Goal: Task Accomplishment & Management: Use online tool/utility

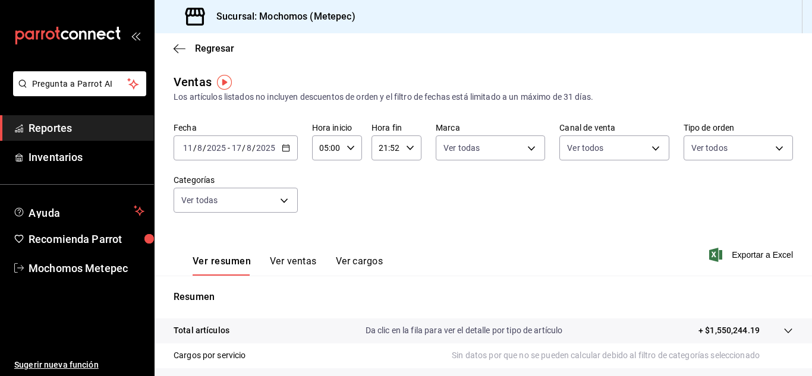
click at [72, 133] on span "Reportes" at bounding box center [87, 128] width 116 height 16
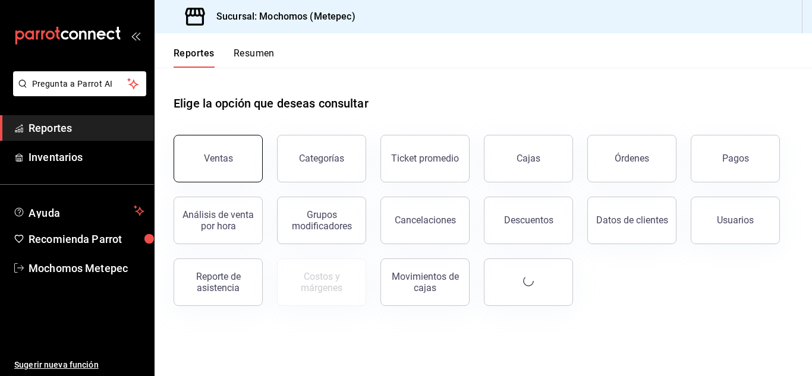
click at [228, 149] on button "Ventas" at bounding box center [218, 159] width 89 height 48
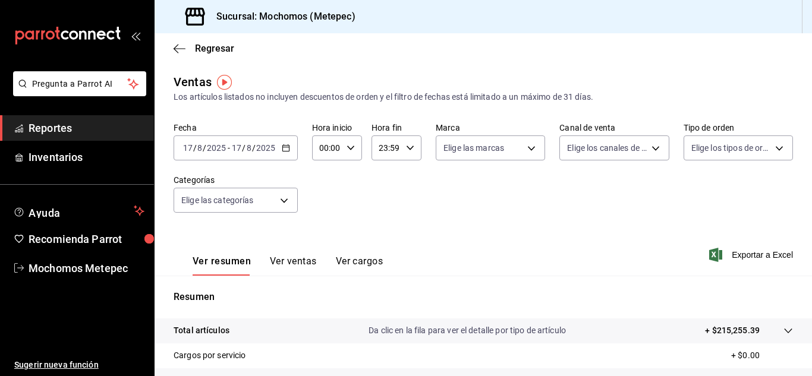
click at [354, 150] on div "00:00 Hora inicio" at bounding box center [337, 147] width 50 height 25
click at [324, 174] on span "05" at bounding box center [323, 175] width 5 height 10
type input "05:00"
click at [401, 154] on div at bounding box center [406, 188] width 812 height 376
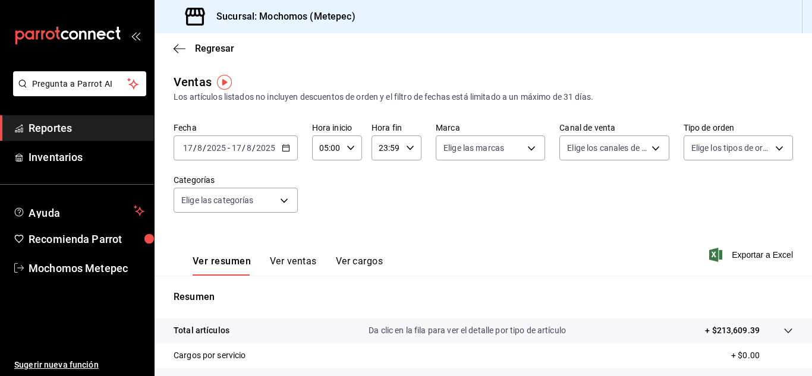
click at [401, 154] on div "23:59 Hora fin" at bounding box center [396, 147] width 50 height 25
click at [380, 237] on span "05" at bounding box center [381, 235] width 5 height 10
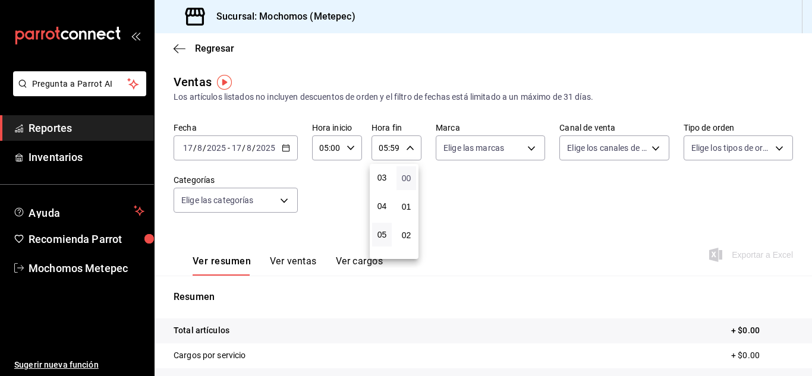
click at [408, 177] on span "00" at bounding box center [406, 179] width 5 height 10
type input "05:00"
click at [514, 146] on div at bounding box center [406, 188] width 812 height 376
click at [514, 146] on body "Pregunta a Parrot AI Reportes Inventarios Ayuda Recomienda Parrot Mochomos Mete…" at bounding box center [406, 188] width 812 height 376
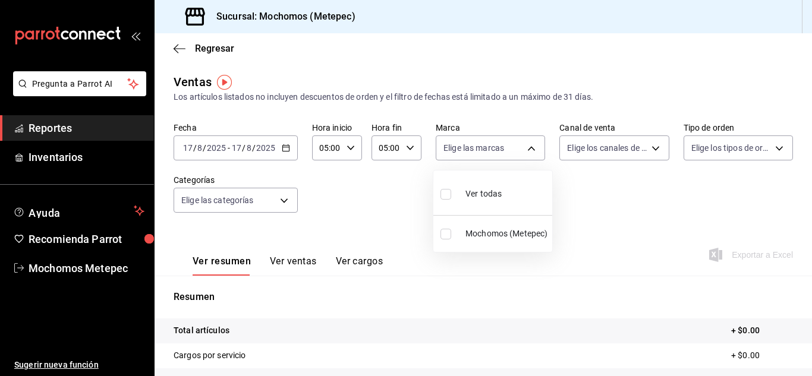
click at [444, 192] on input "checkbox" at bounding box center [445, 194] width 11 height 11
checkbox input "true"
type input "2365f74e-aa6b-4392-bdf2-72765591bddf"
checkbox input "true"
click at [614, 150] on div at bounding box center [406, 188] width 812 height 376
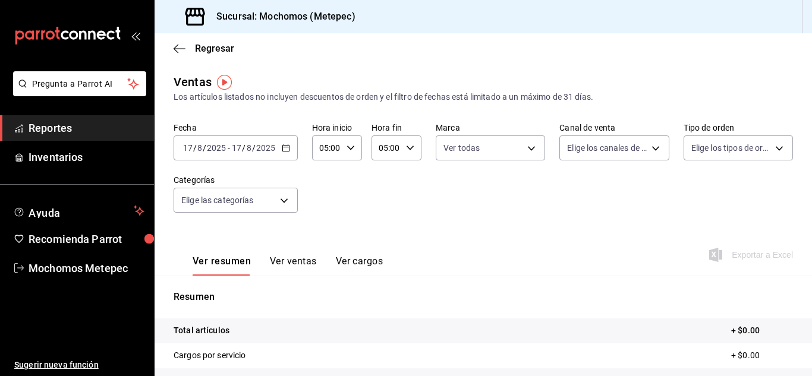
click at [614, 150] on body "Pregunta a Parrot AI Reportes Inventarios Ayuda Recomienda Parrot Mochomos Mete…" at bounding box center [406, 188] width 812 height 376
click at [566, 199] on input "checkbox" at bounding box center [567, 194] width 11 height 11
checkbox input "true"
type input "PARROT,UBER_EATS,RAPPI,DIDI_FOOD,ONLINE"
checkbox input "true"
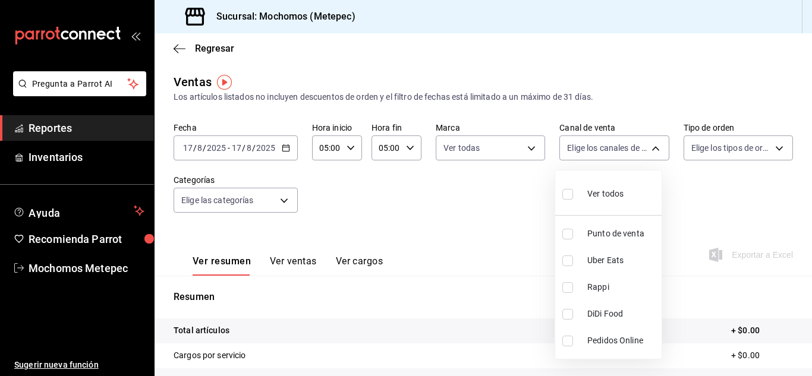
checkbox input "true"
click at [743, 144] on div at bounding box center [406, 188] width 812 height 376
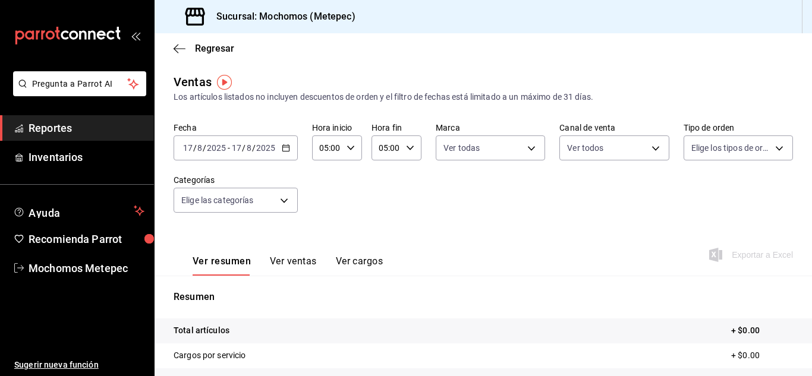
click at [743, 144] on body "Pregunta a Parrot AI Reportes Inventarios Ayuda Recomienda Parrot Mochomos Mete…" at bounding box center [406, 188] width 812 height 376
click at [689, 193] on input "checkbox" at bounding box center [689, 194] width 11 height 11
checkbox input "true"
type input "3a236ed8-2e24-47ca-8e59-ead494492482,da8509e8-5fca-4f62-958e-973104937870,EXTER…"
checkbox input "true"
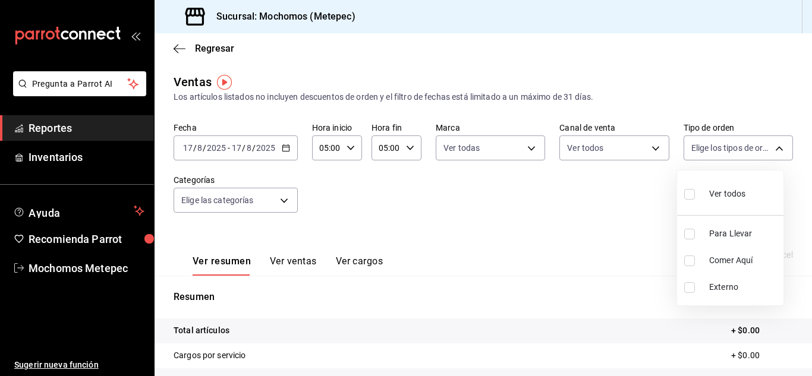
checkbox input "true"
click at [282, 203] on div at bounding box center [406, 188] width 812 height 376
click at [282, 203] on body "Pregunta a Parrot AI Reportes Inventarios Ayuda Recomienda Parrot Mochomos Mete…" at bounding box center [406, 188] width 812 height 376
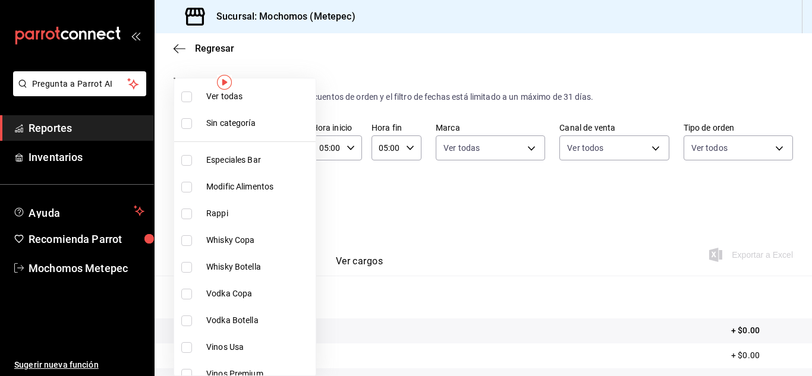
click at [191, 97] on input "checkbox" at bounding box center [186, 97] width 11 height 11
checkbox input "true"
type input "c9cbc288-c827-488d-81f5-370afefb1912,46081463-7037-4dd2-a9ab-e56ff6a8fa7c,bf958…"
checkbox input "true"
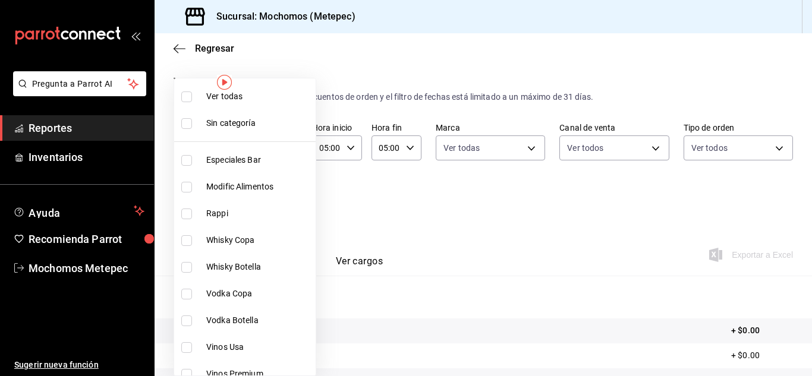
checkbox input "true"
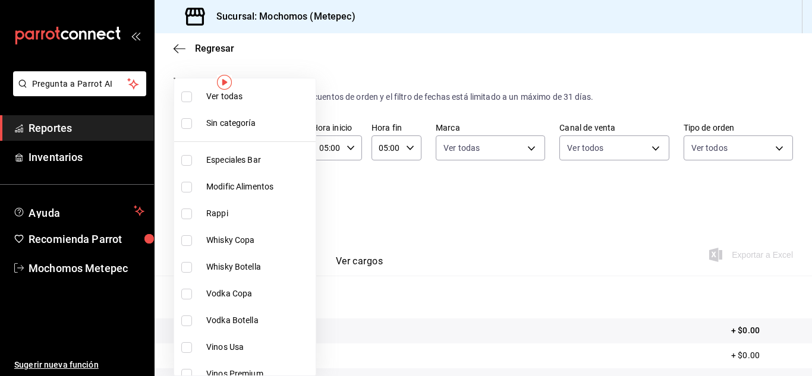
checkbox input "true"
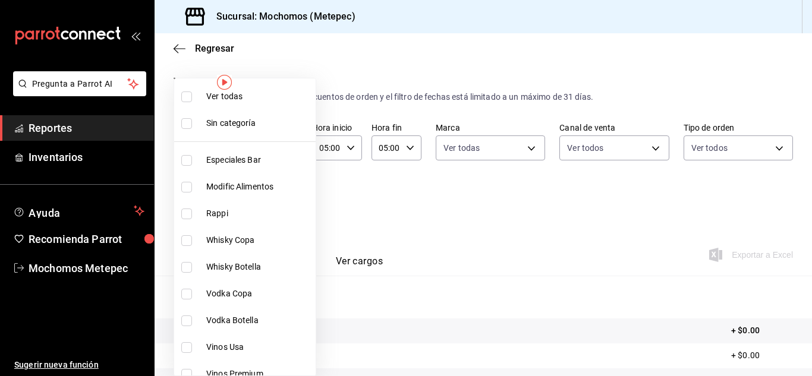
checkbox input "true"
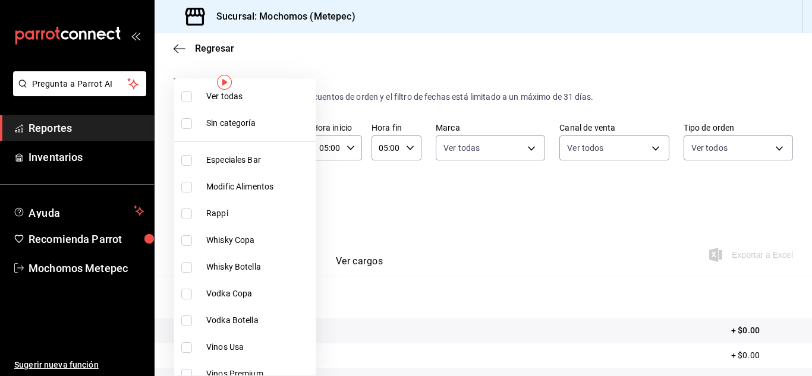
checkbox input "true"
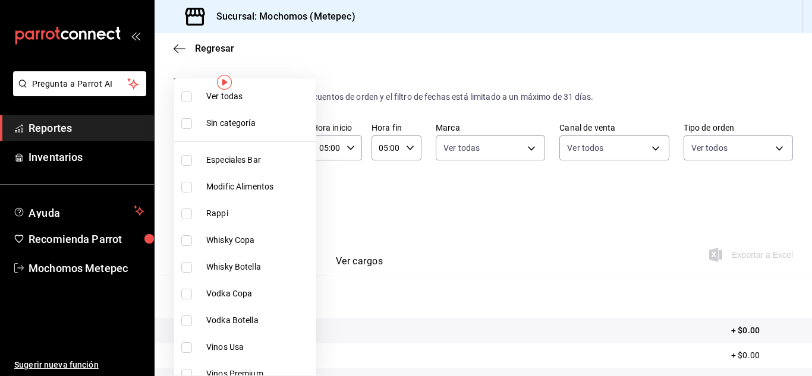
checkbox input "true"
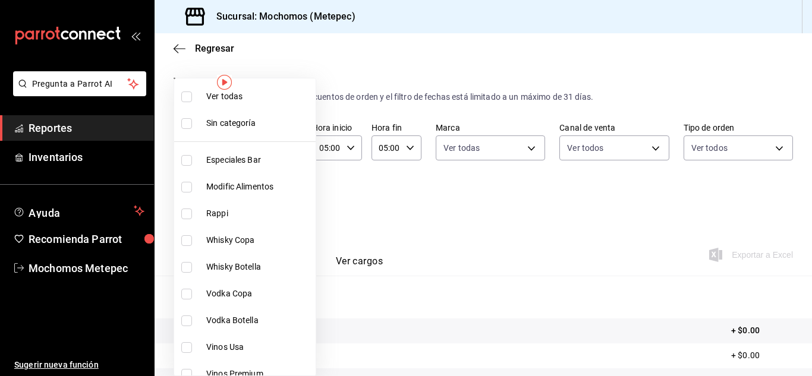
checkbox input "true"
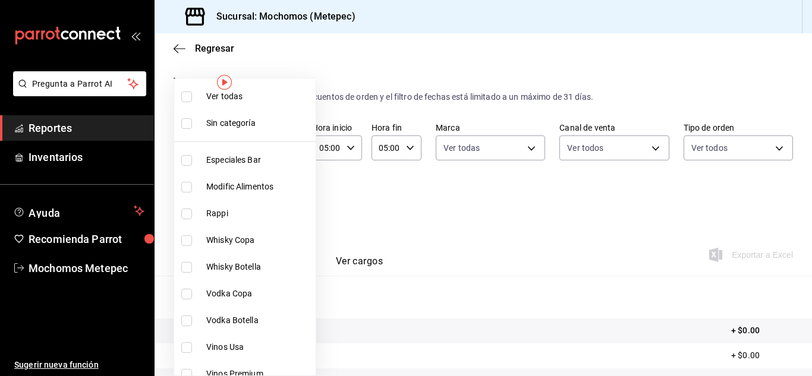
checkbox input "true"
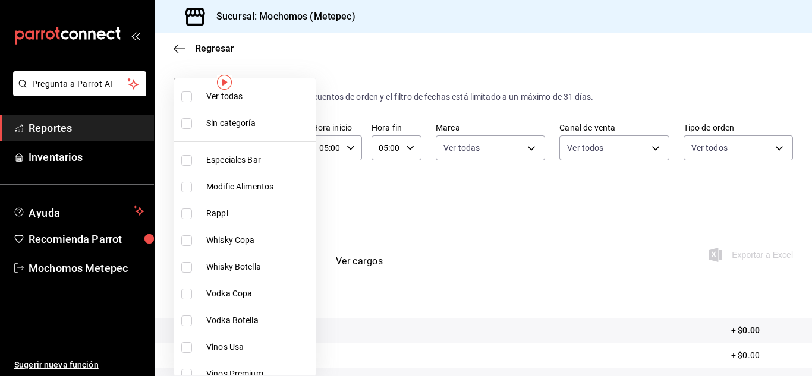
checkbox input "true"
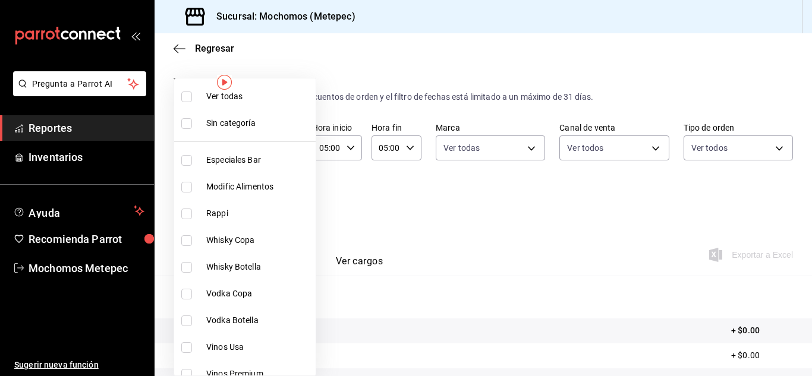
checkbox input "true"
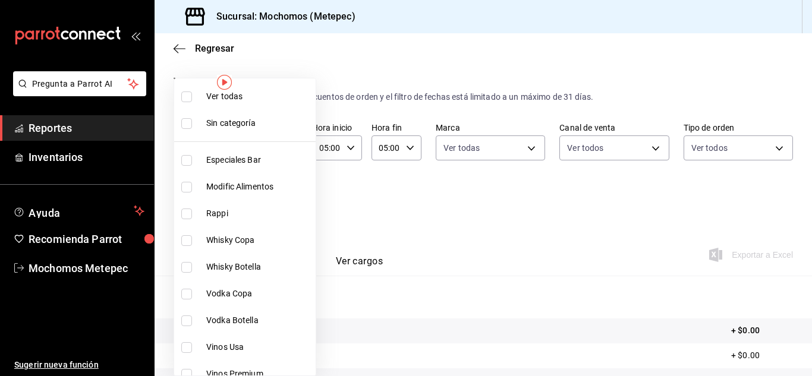
checkbox input "true"
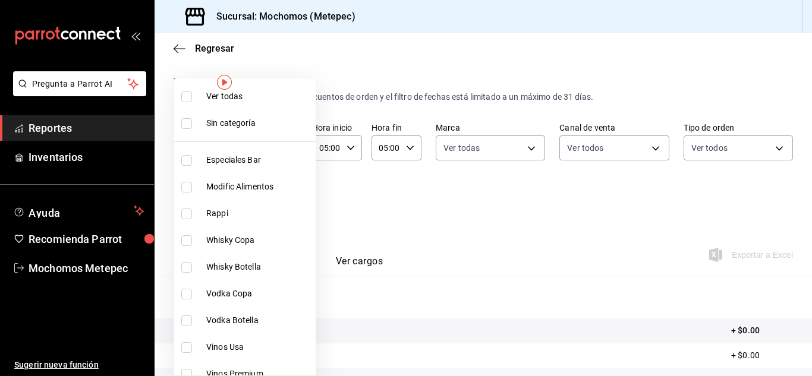
checkbox input "true"
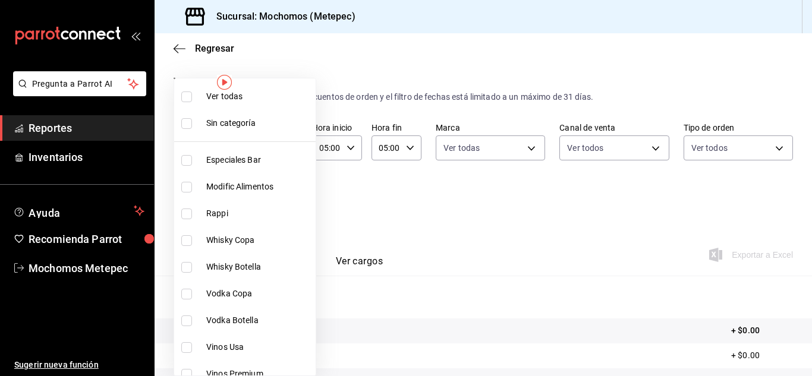
checkbox input "true"
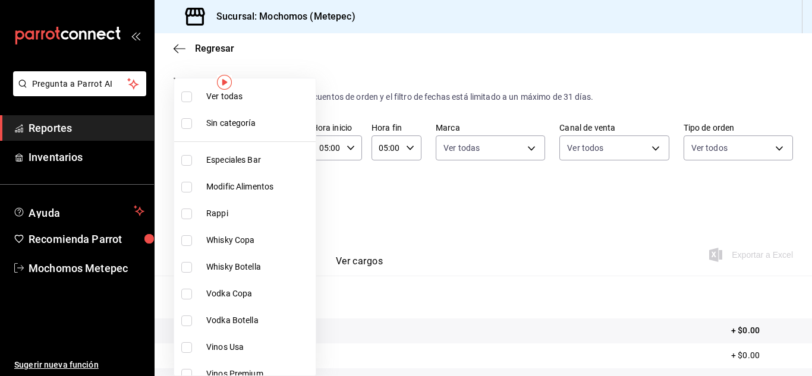
checkbox input "true"
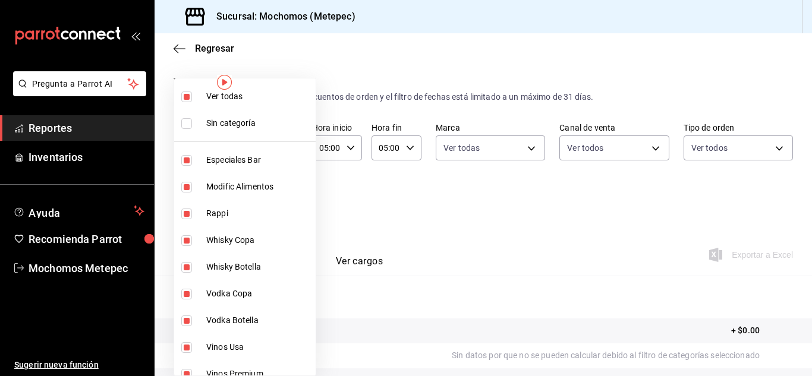
click at [453, 234] on div at bounding box center [406, 188] width 812 height 376
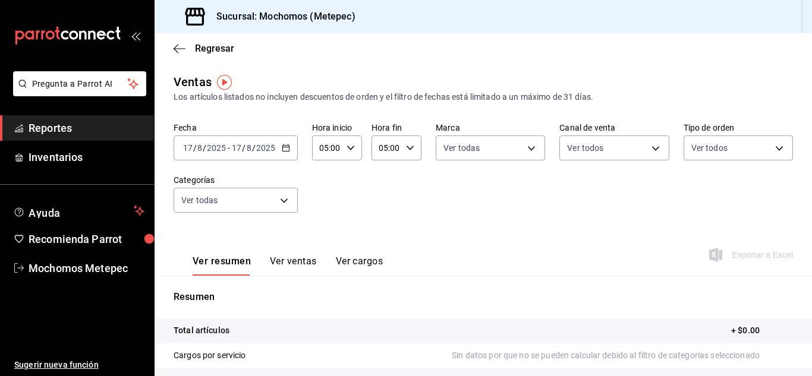
click at [286, 149] on icon "button" at bounding box center [286, 148] width 8 height 8
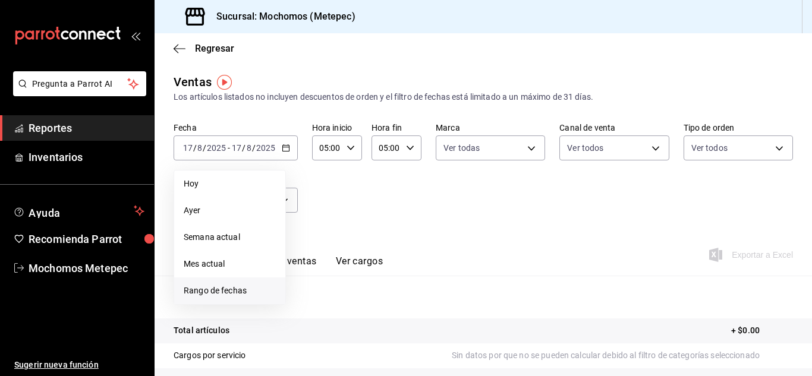
click at [237, 287] on span "Rango de fechas" at bounding box center [230, 291] width 92 height 12
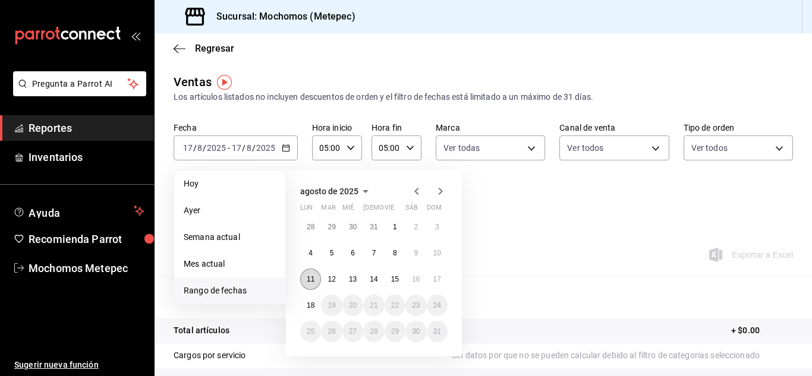
click at [313, 278] on abbr "11" at bounding box center [311, 279] width 8 height 8
click at [313, 310] on button "18" at bounding box center [310, 305] width 21 height 21
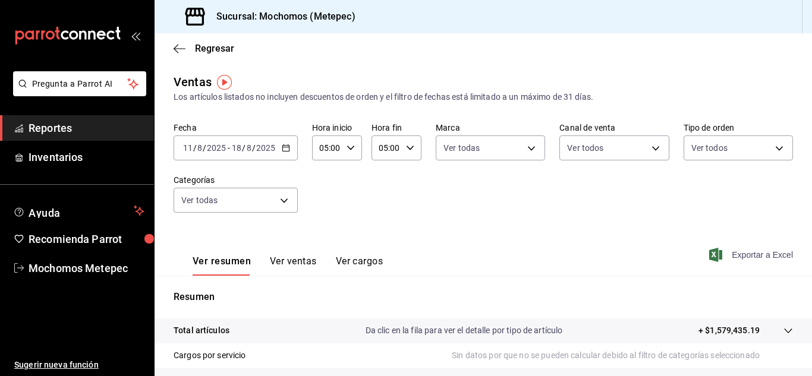
click at [754, 259] on span "Exportar a Excel" at bounding box center [751, 255] width 81 height 14
